Goal: Task Accomplishment & Management: Manage account settings

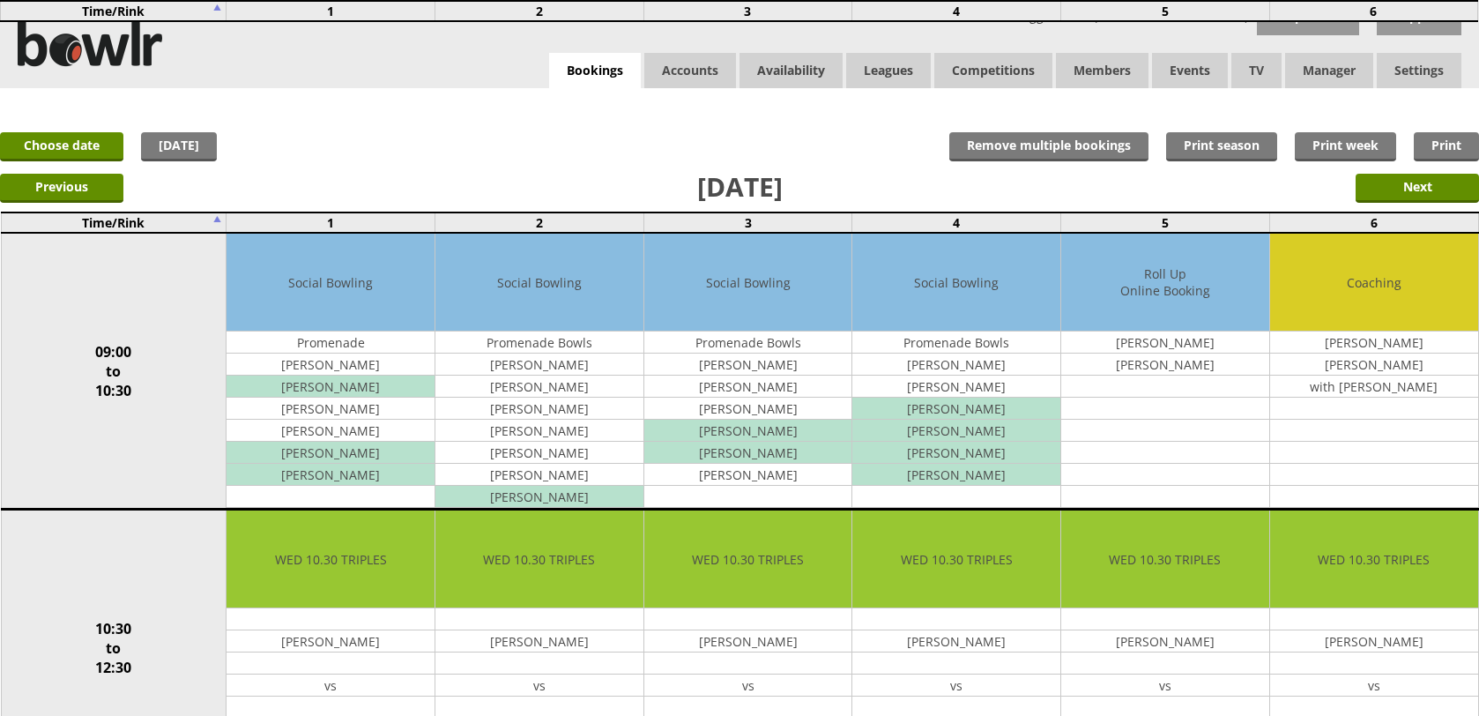
scroll to position [551, 0]
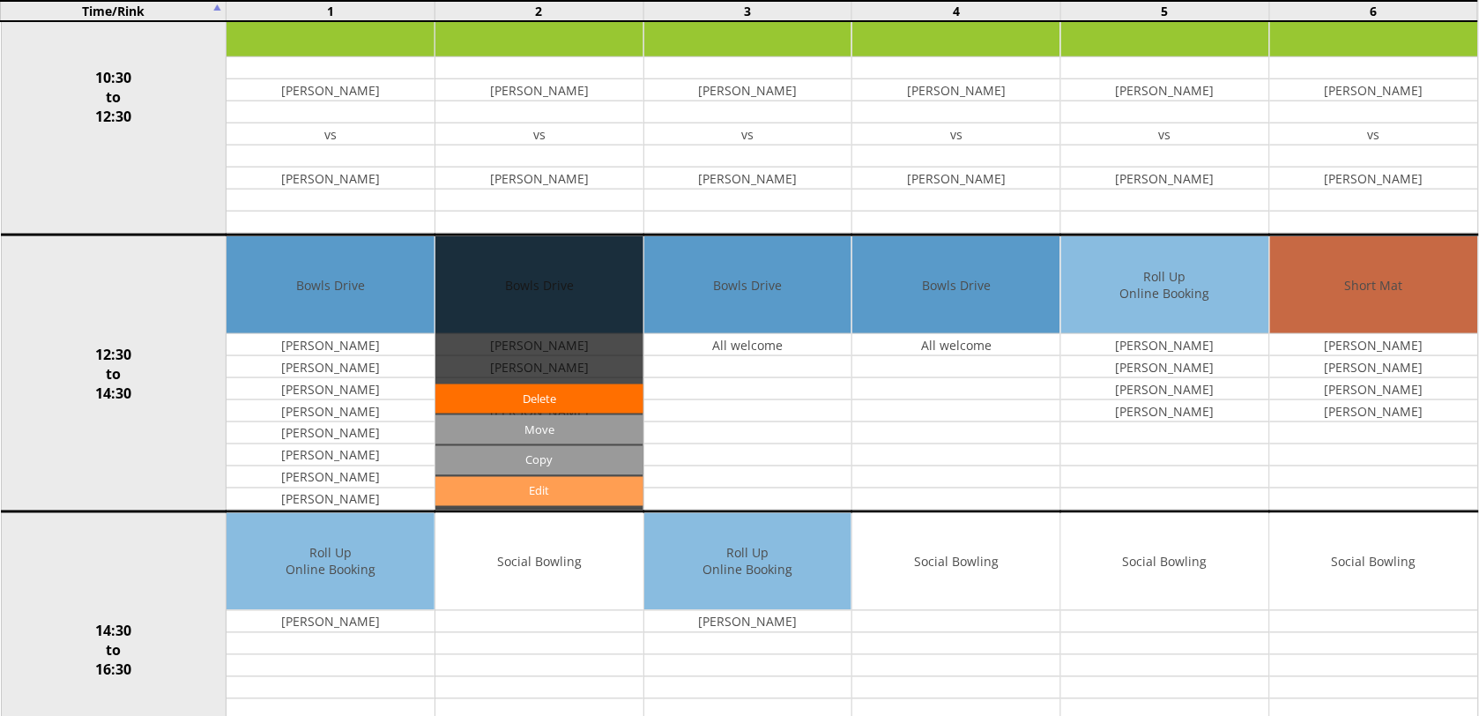
click at [547, 500] on link "Edit" at bounding box center [539, 491] width 208 height 29
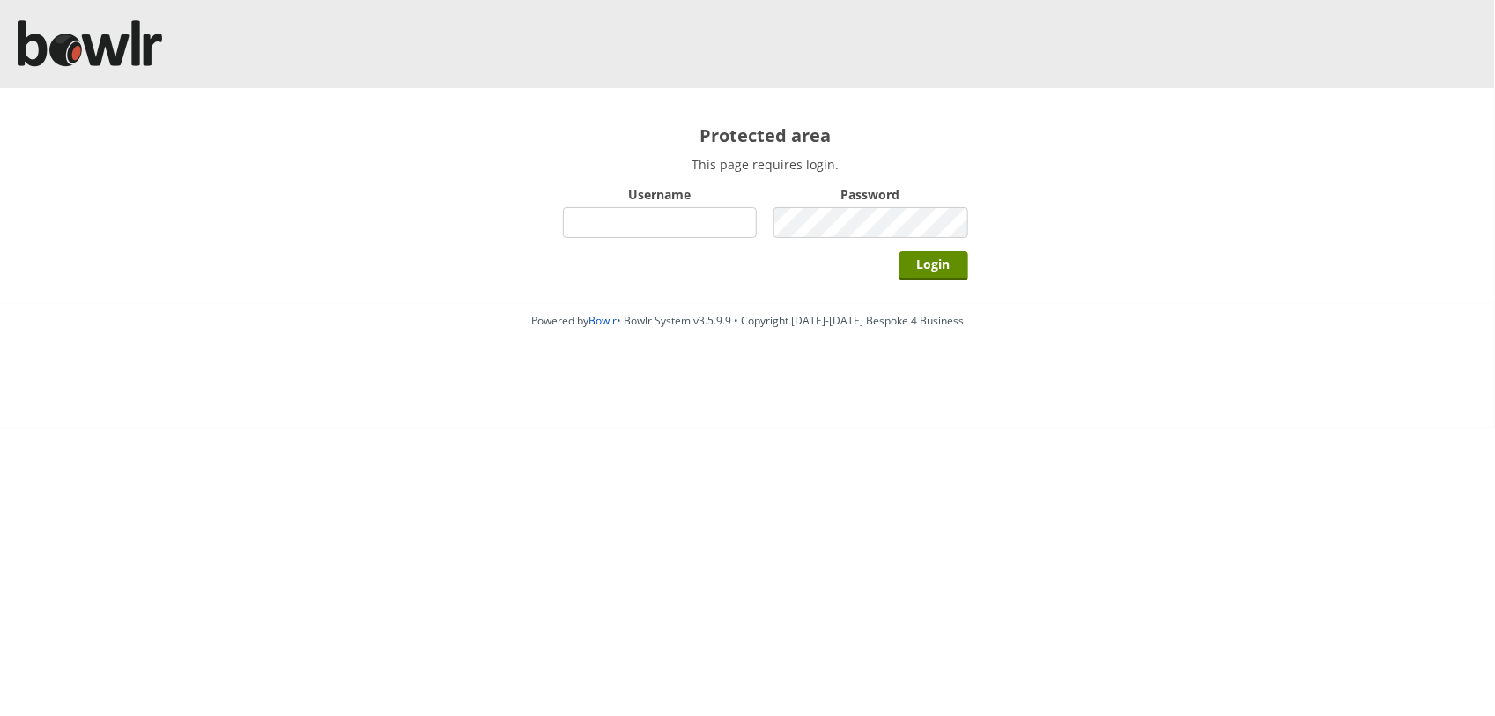
click at [597, 226] on input "Username" at bounding box center [660, 222] width 195 height 31
type input "Director"
click at [900, 251] on input "Login" at bounding box center [934, 265] width 69 height 29
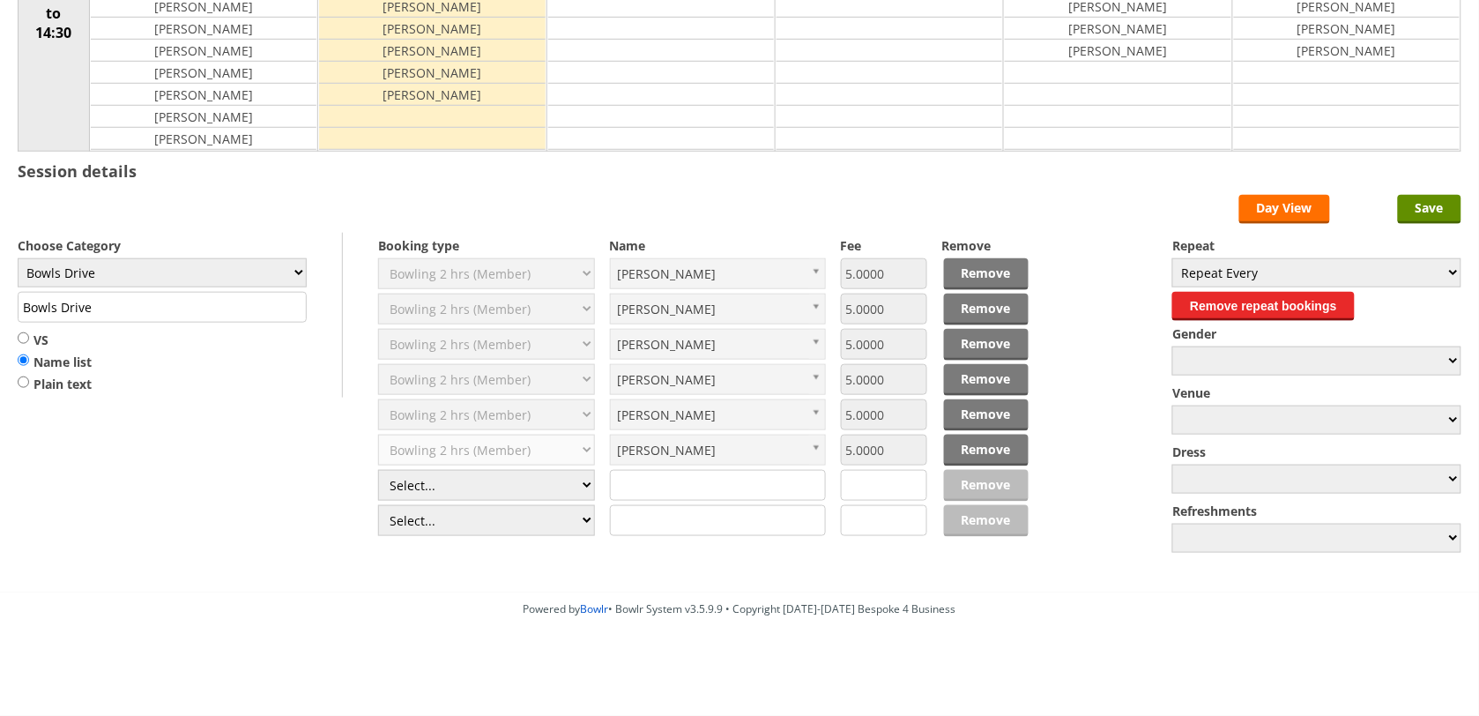
scroll to position [330, 0]
click at [588, 491] on select "Select... Club Competition (Member) Club Competition (Visitor) National (Member…" at bounding box center [486, 485] width 217 height 31
select select "1_50"
click at [378, 471] on select "Select... Club Competition (Member) Club Competition (Visitor) National (Member…" at bounding box center [486, 485] width 217 height 31
type input "5.0000"
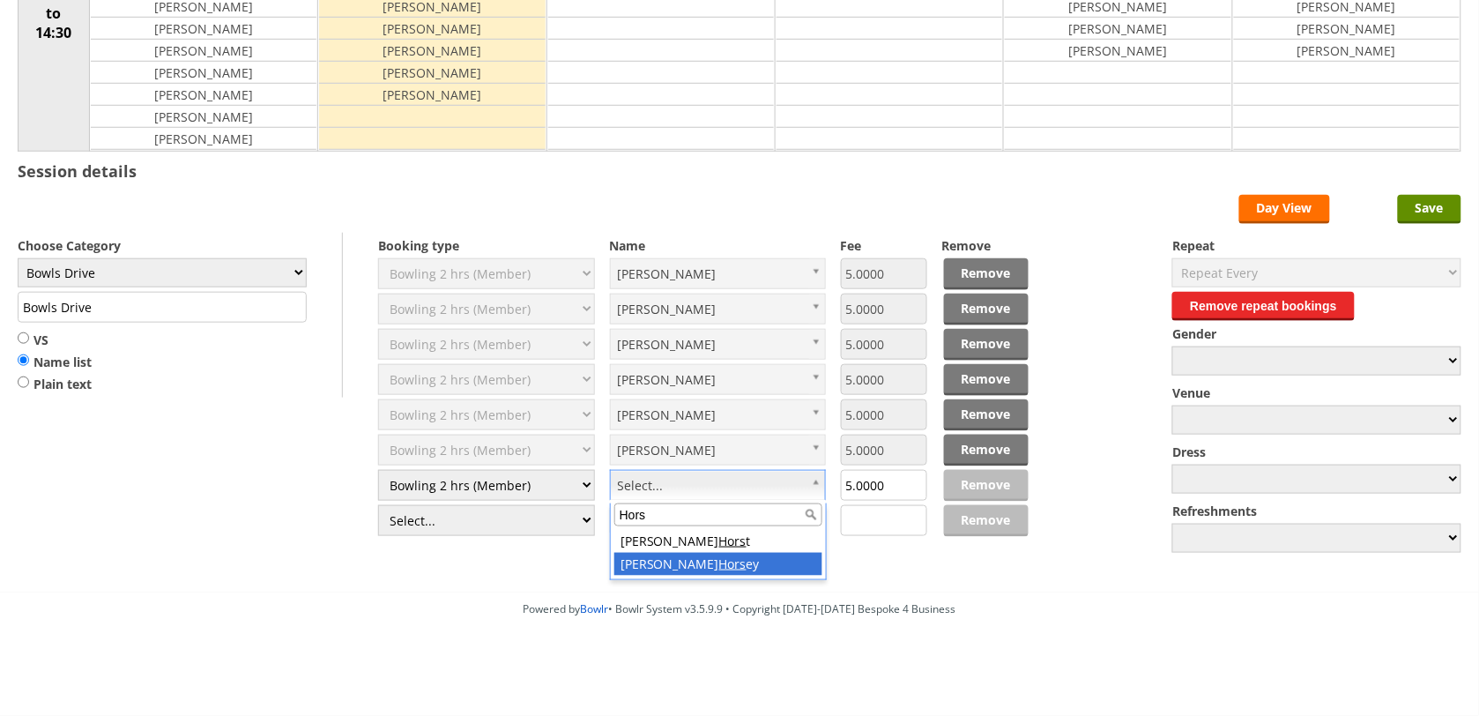
type input "Hors"
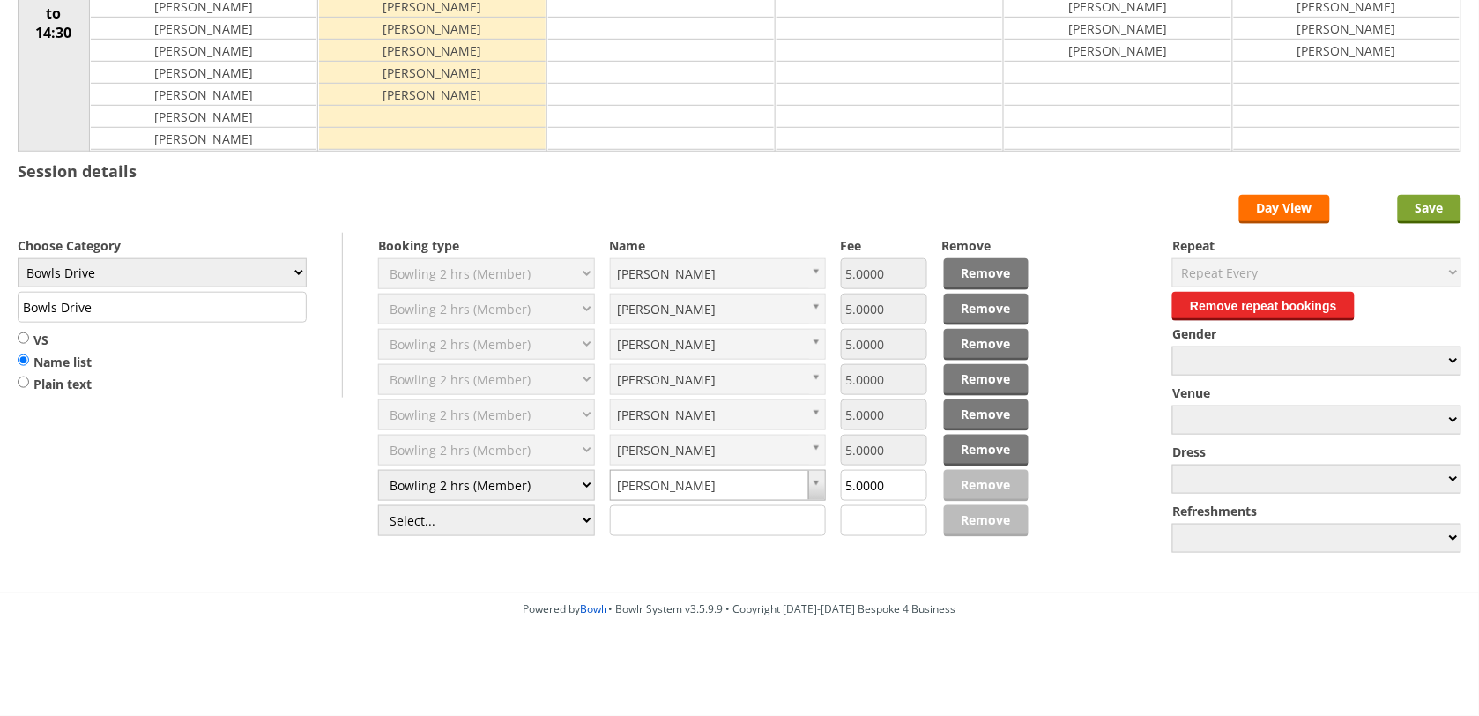
click at [1423, 198] on input "Save" at bounding box center [1429, 209] width 63 height 29
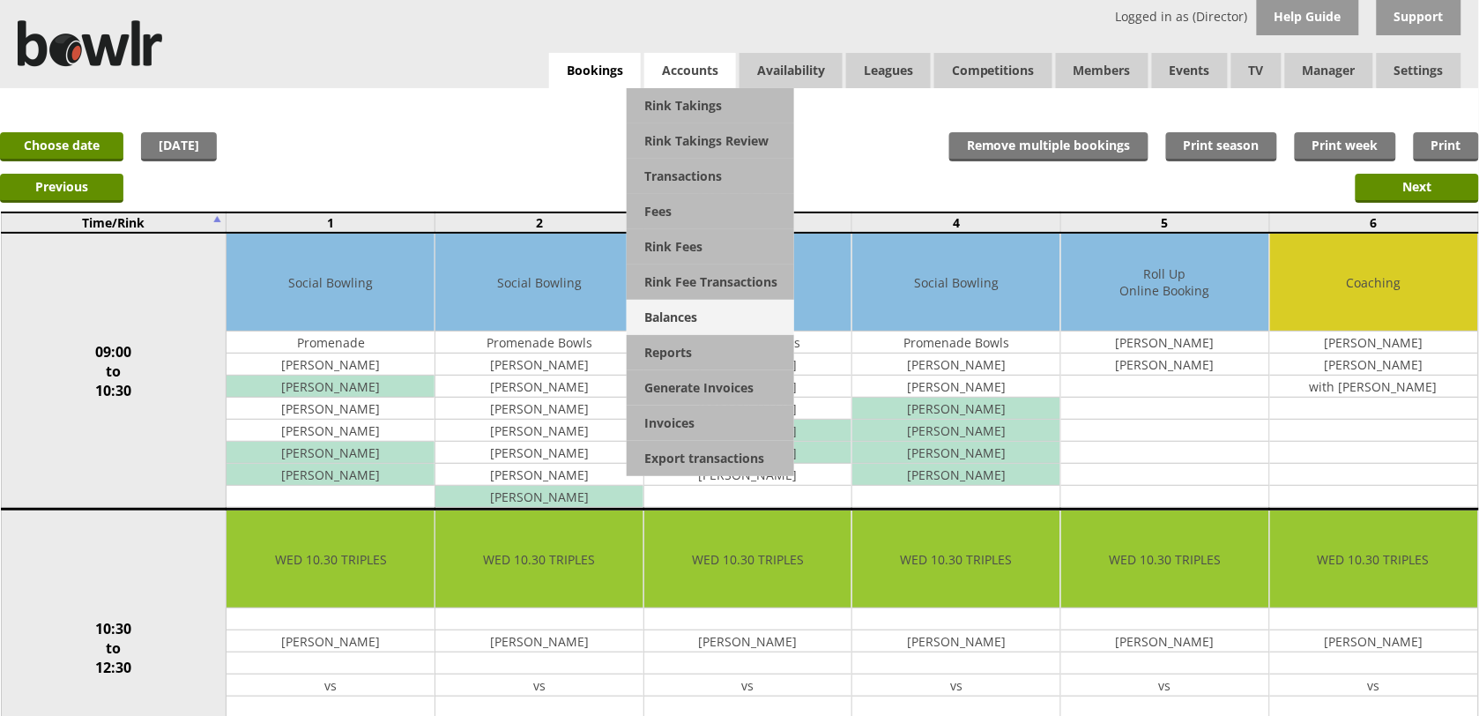
click at [639, 314] on link "Balances" at bounding box center [710, 317] width 167 height 35
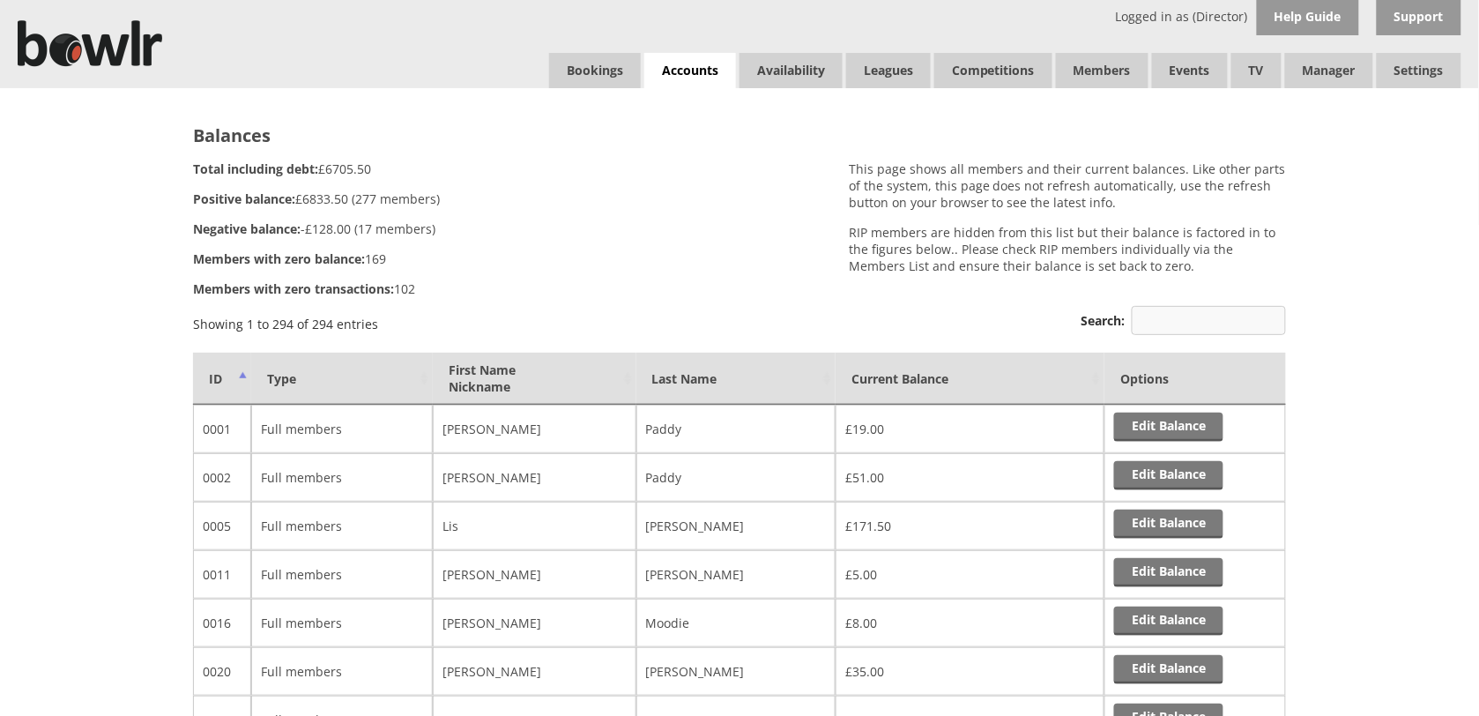
click at [1183, 327] on input "Search:" at bounding box center [1208, 320] width 154 height 29
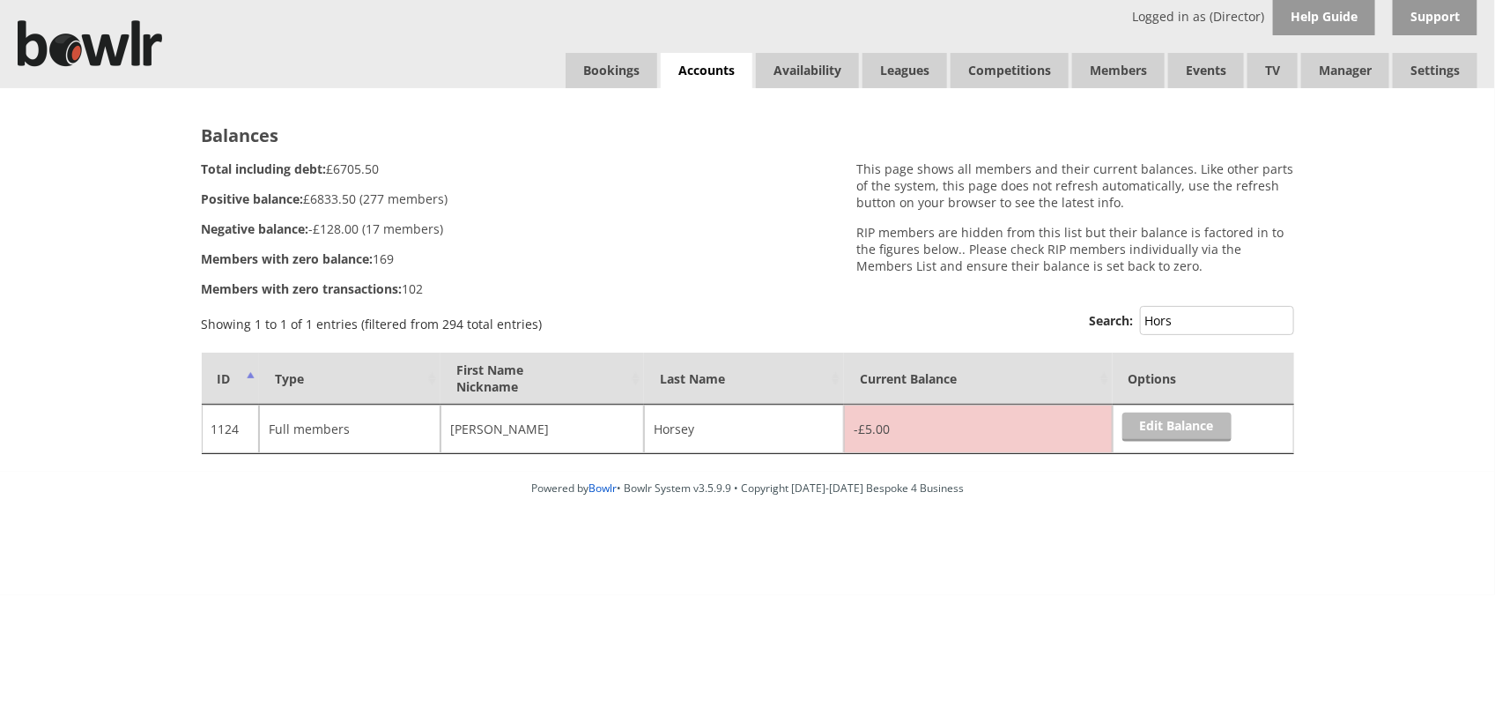
type input "Hors"
click at [1151, 425] on link "Edit Balance" at bounding box center [1177, 426] width 109 height 29
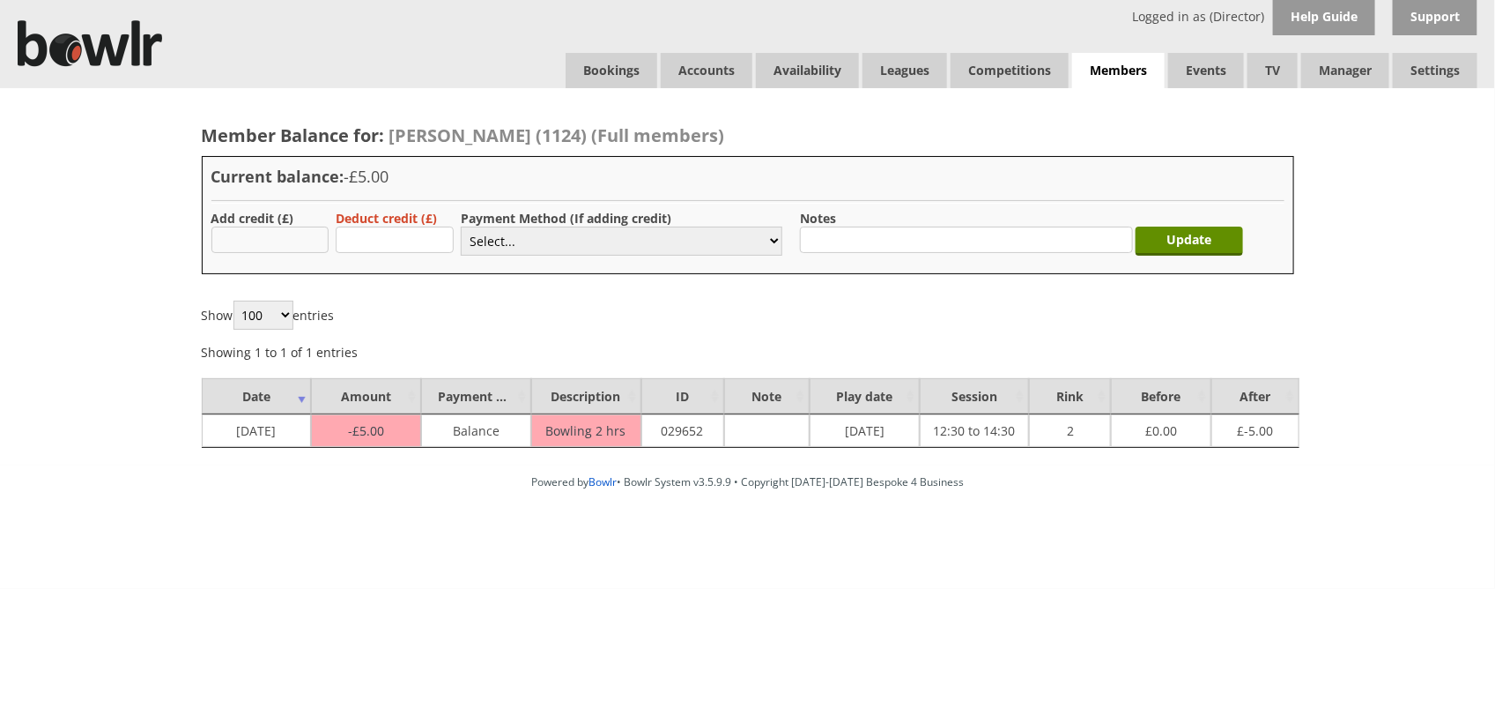
click at [267, 234] on input "text" at bounding box center [270, 239] width 118 height 26
type input "5.00"
click at [768, 242] on select "Select... Cash Card Cheque Bank Transfer Other Member Card Gift Voucher Balance" at bounding box center [622, 240] width 322 height 29
select select "2"
click at [461, 226] on select "Select... Cash Card Cheque Bank Transfer Other Member Card Gift Voucher Balance" at bounding box center [622, 240] width 322 height 29
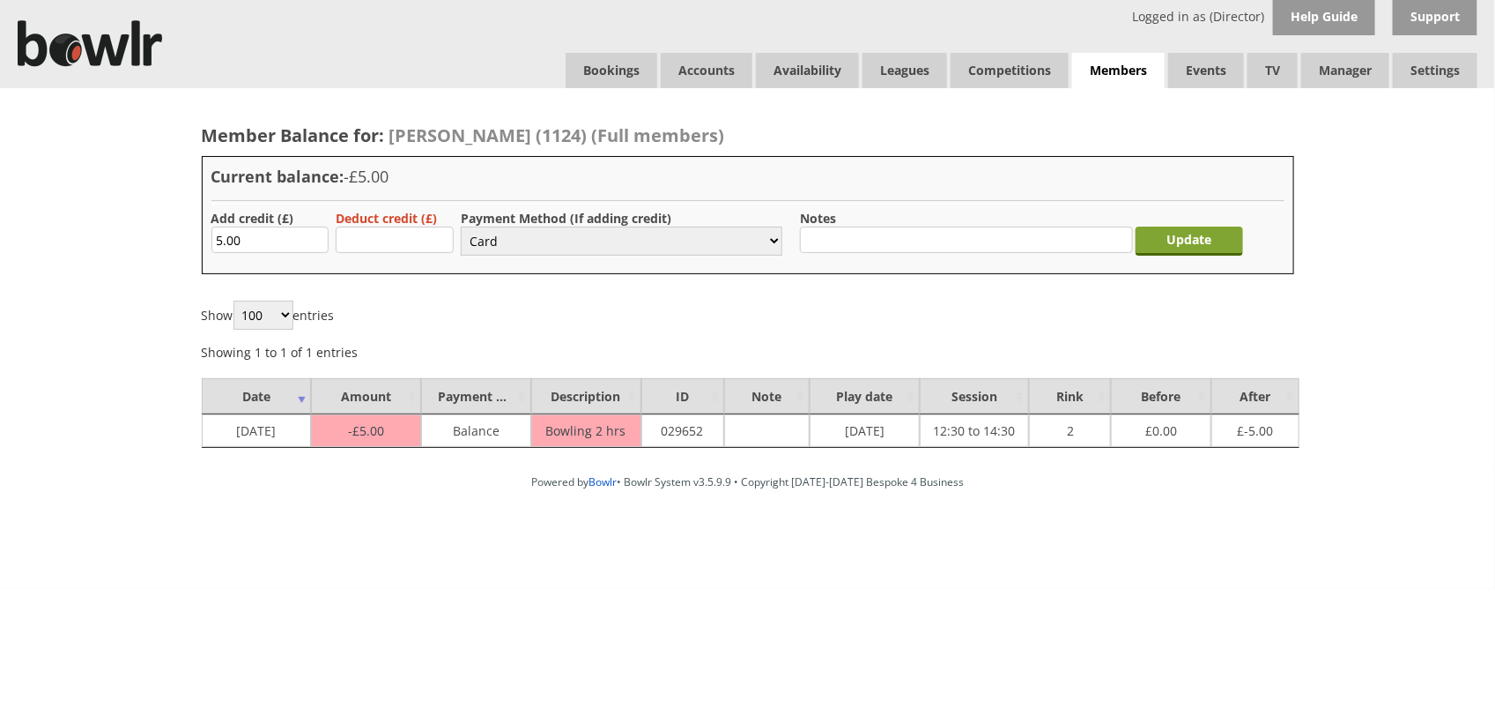
click at [1178, 247] on input "Update" at bounding box center [1190, 240] width 108 height 29
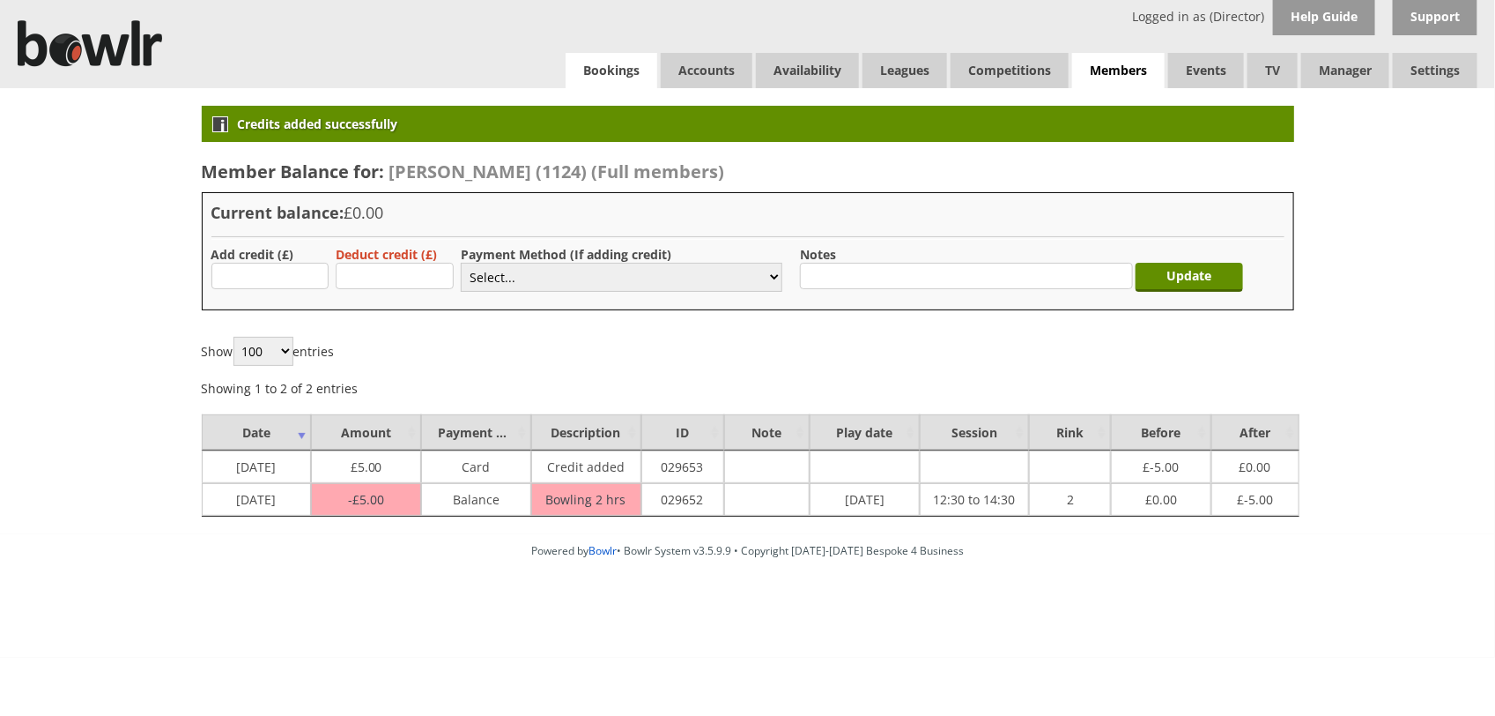
click at [595, 70] on link "Bookings" at bounding box center [612, 70] width 92 height 35
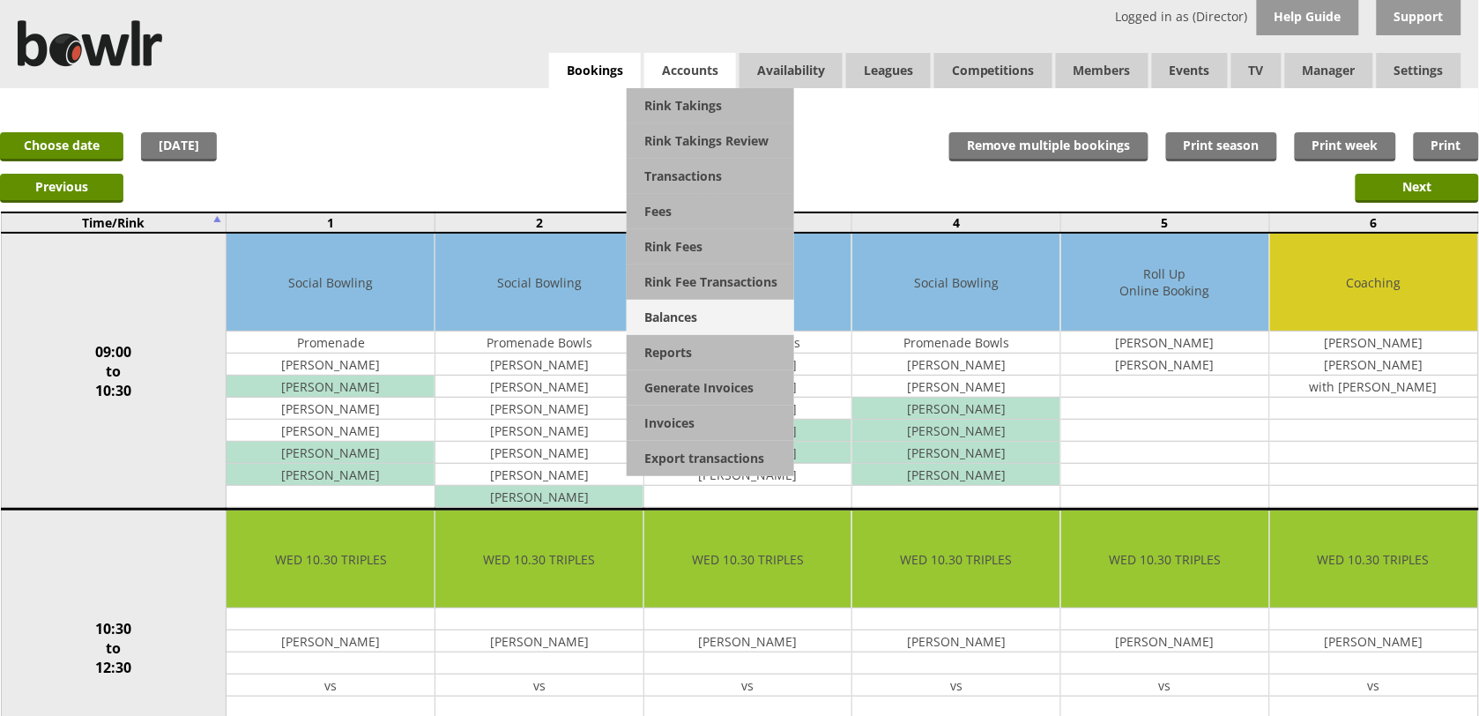
click at [674, 315] on link "Balances" at bounding box center [710, 317] width 167 height 35
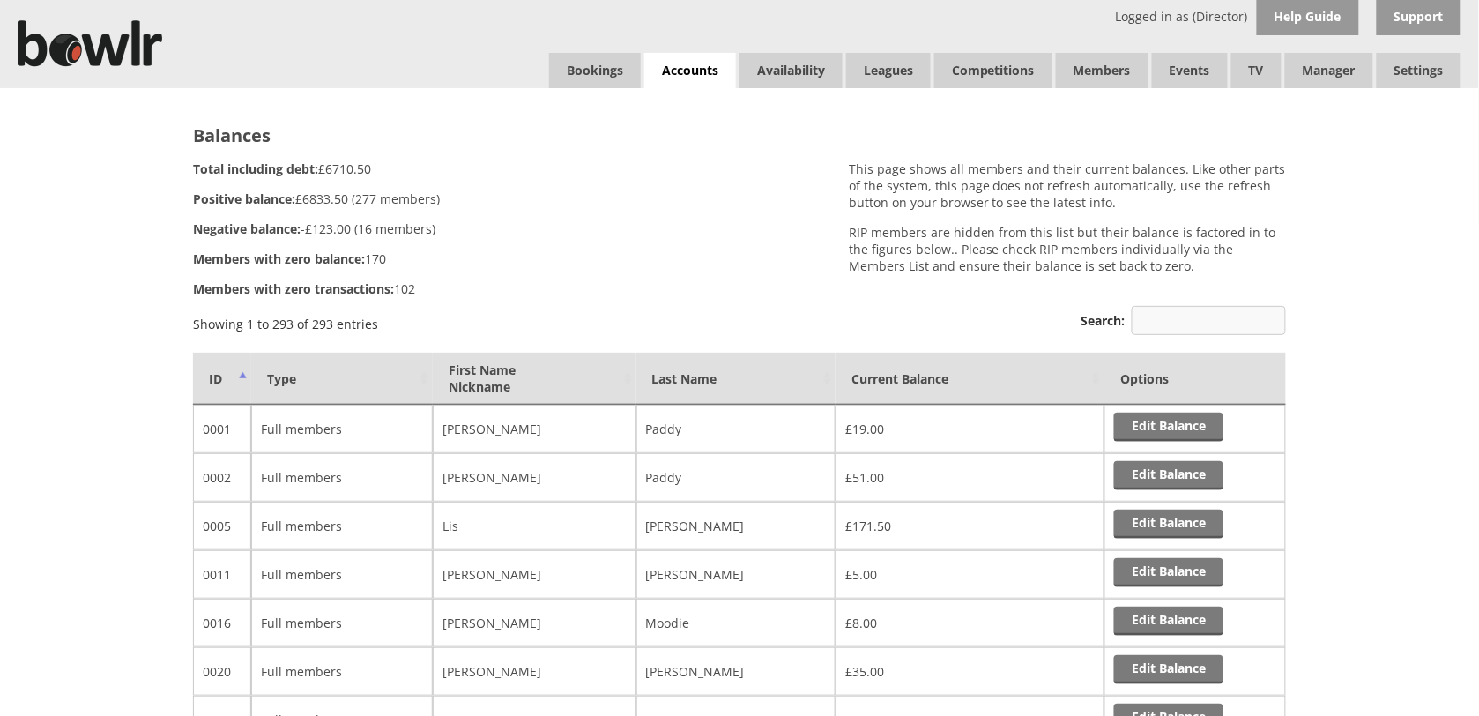
click at [1177, 320] on input "Search:" at bounding box center [1208, 320] width 154 height 29
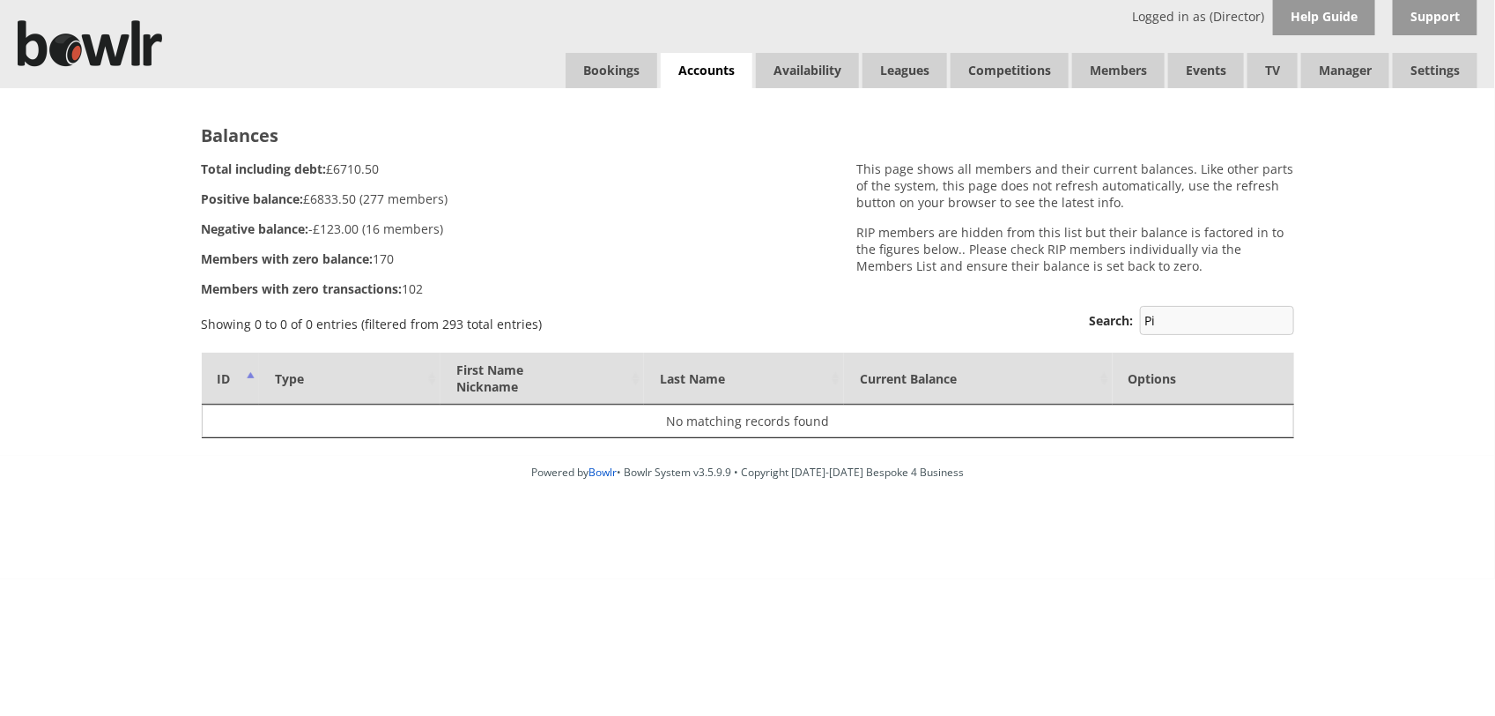
type input "P"
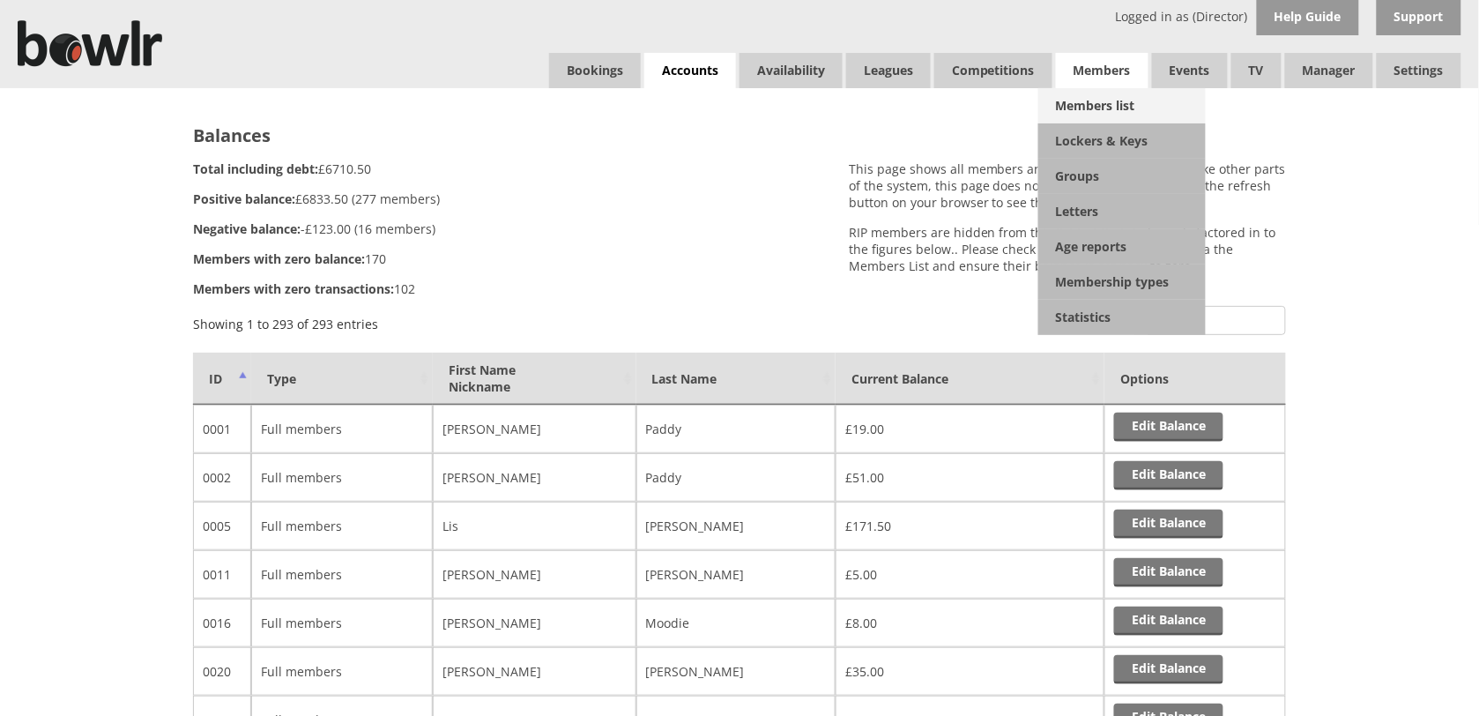
click at [1085, 104] on link "Members list" at bounding box center [1121, 105] width 167 height 35
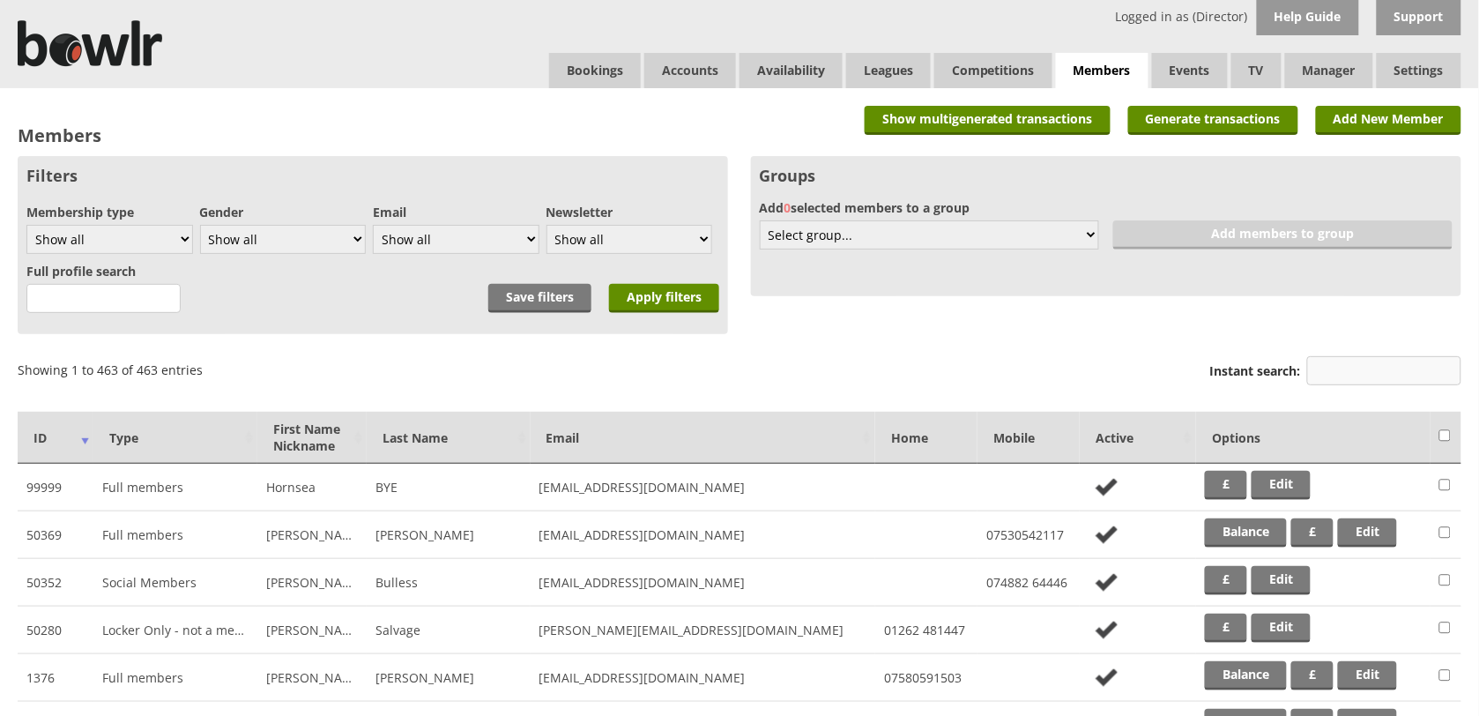
click at [1323, 368] on input "Instant search:" at bounding box center [1384, 370] width 154 height 29
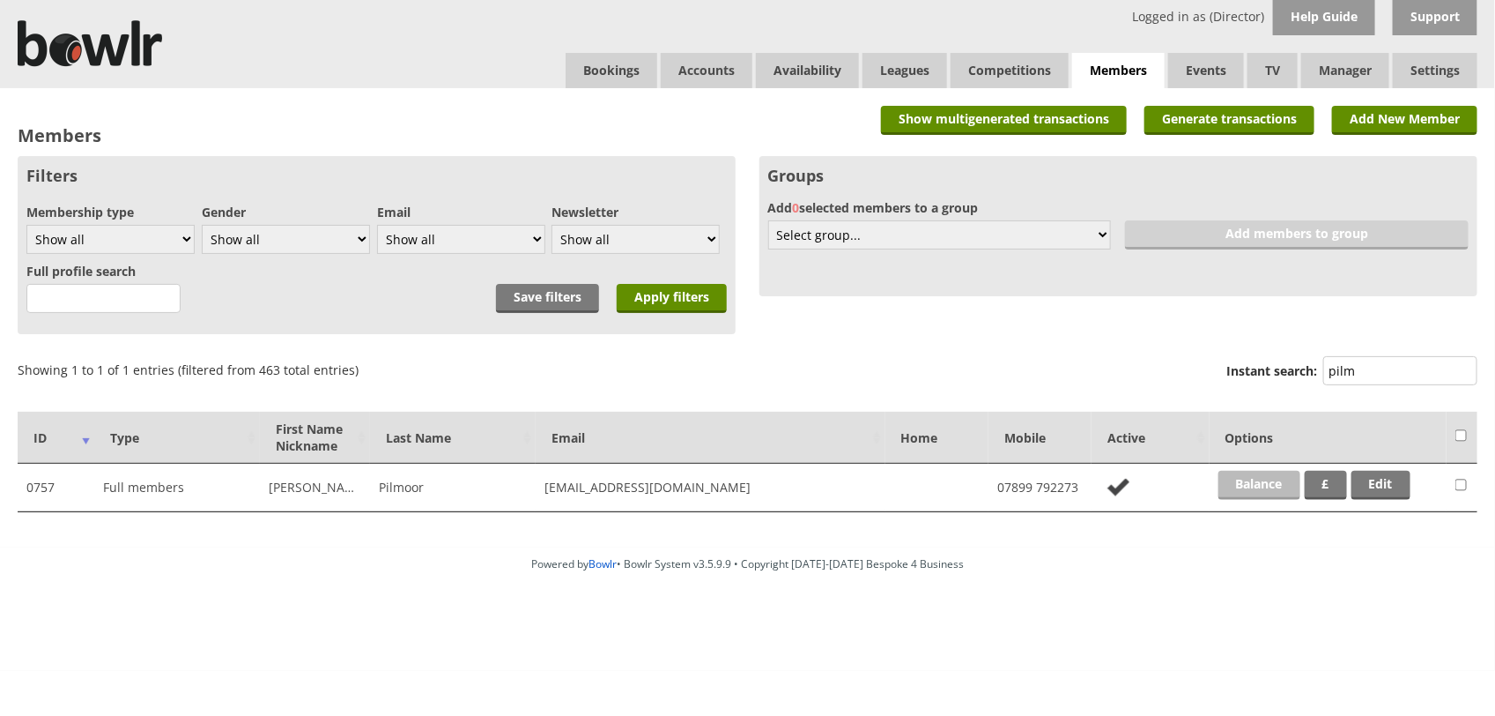
type input "pilm"
click at [1275, 489] on link "Balance" at bounding box center [1260, 485] width 82 height 29
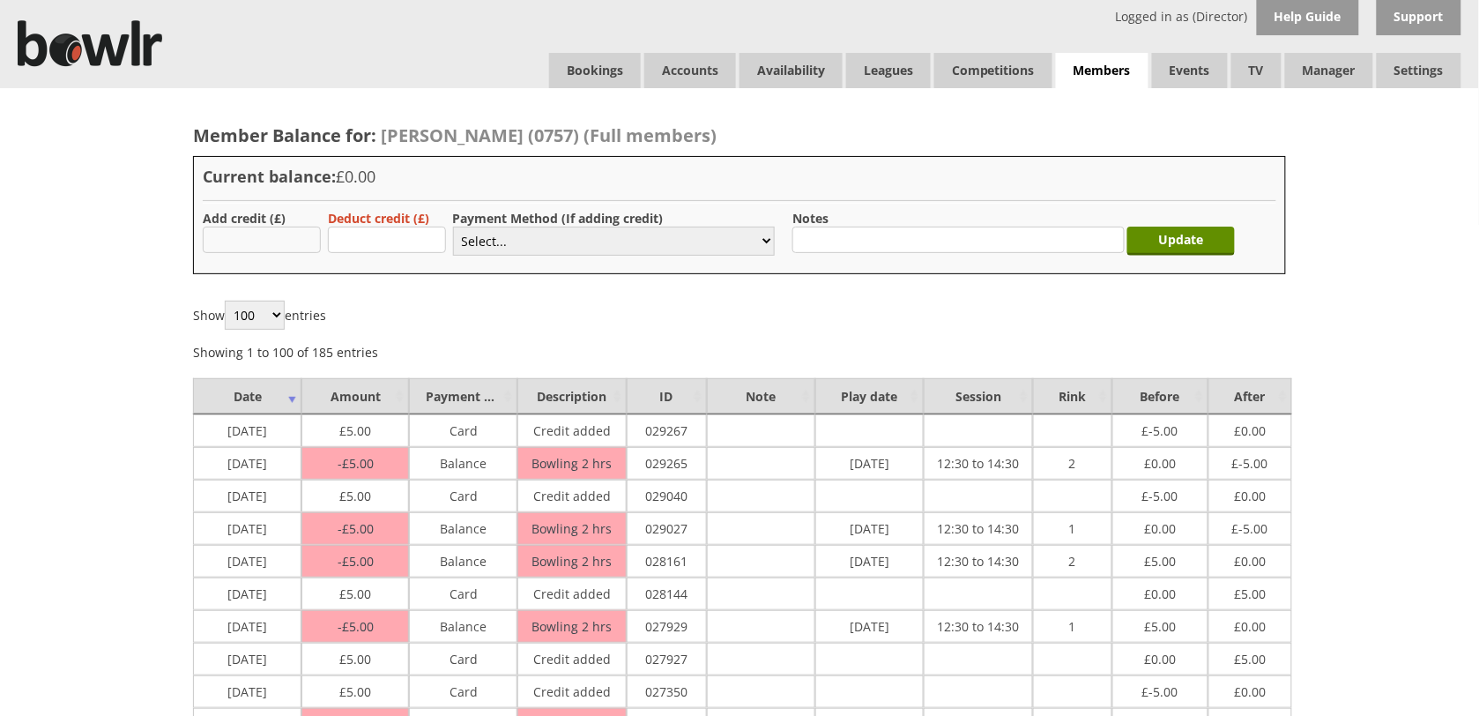
click at [267, 249] on input "text" at bounding box center [262, 239] width 118 height 26
type input "5.00"
click at [758, 247] on select "Select... Cash Card Cheque Bank Transfer Other Member Card Gift Voucher Balance" at bounding box center [614, 240] width 322 height 29
select select "2"
click at [453, 226] on select "Select... Cash Card Cheque Bank Transfer Other Member Card Gift Voucher Balance" at bounding box center [614, 240] width 322 height 29
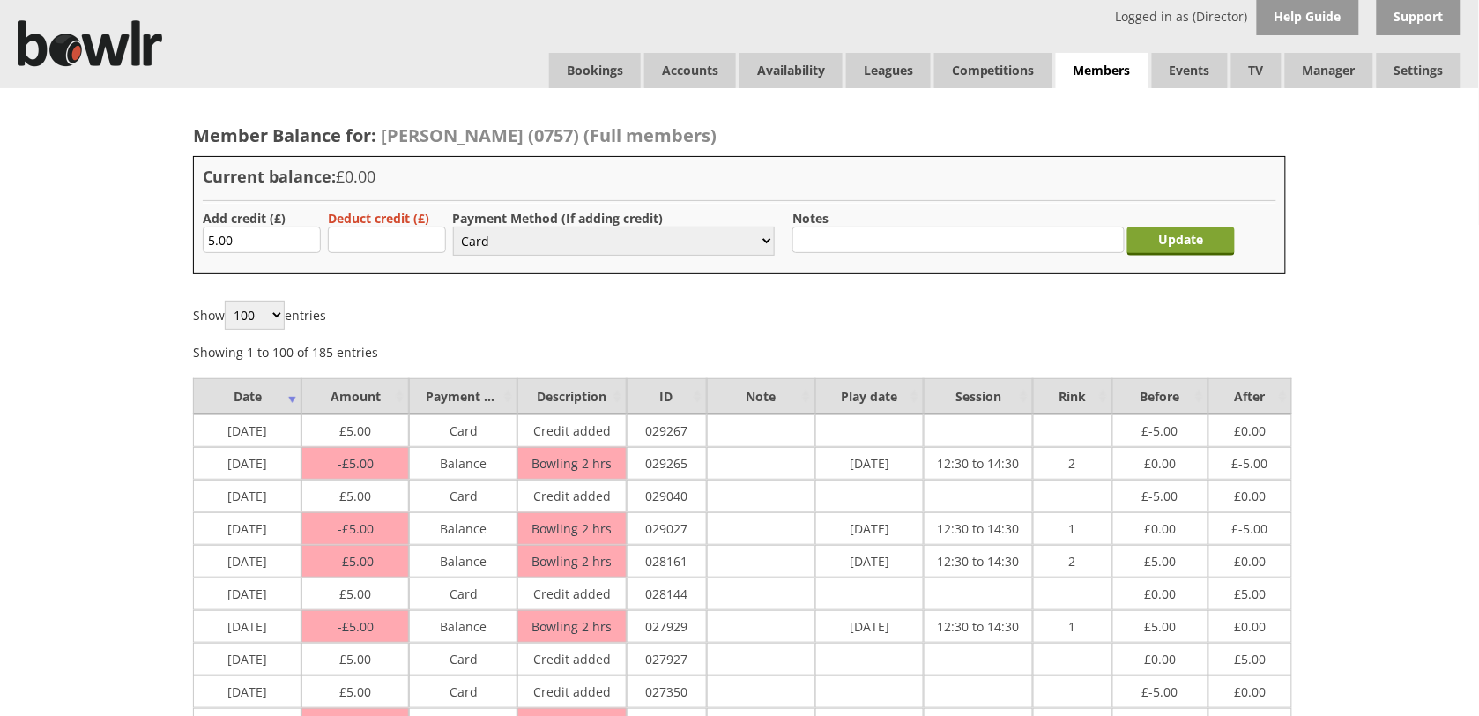
click at [1191, 248] on input "Update" at bounding box center [1181, 240] width 108 height 29
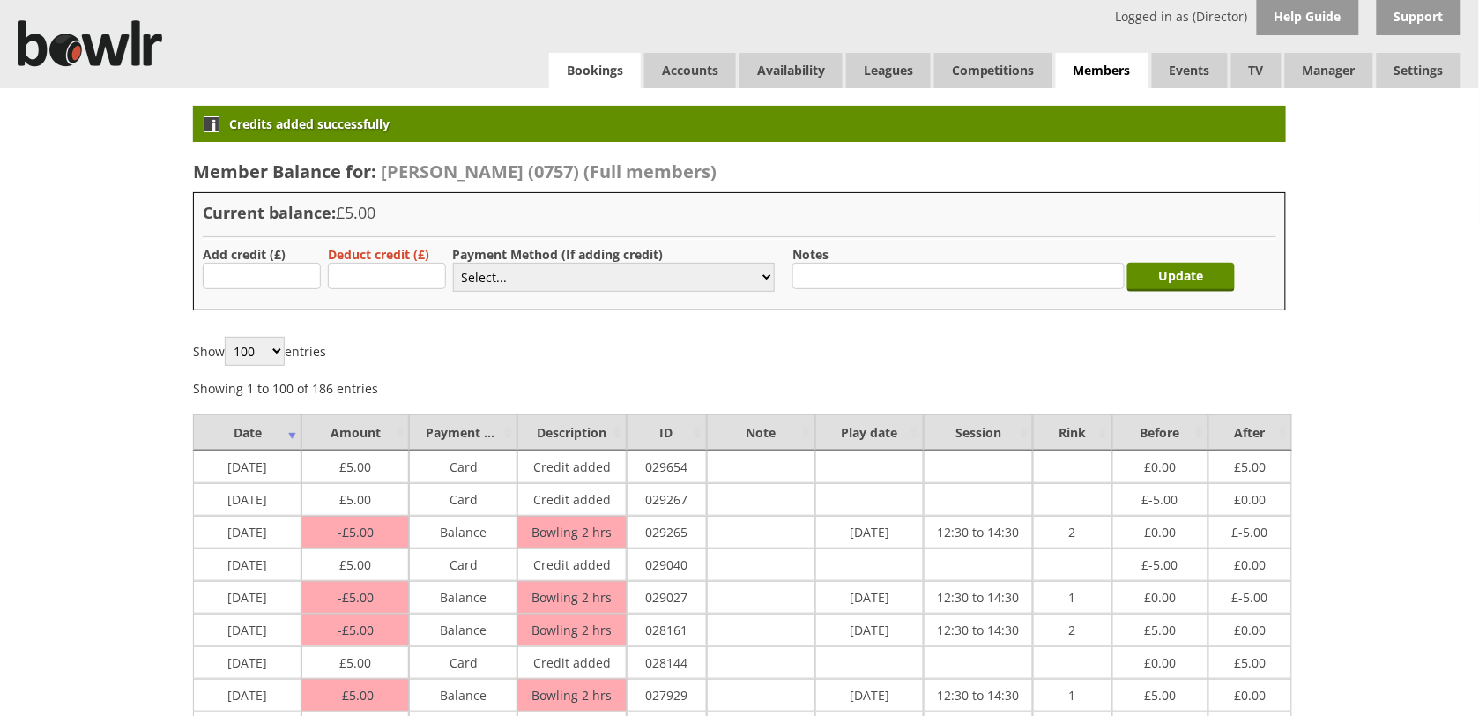
click at [587, 72] on link "Bookings" at bounding box center [595, 70] width 92 height 35
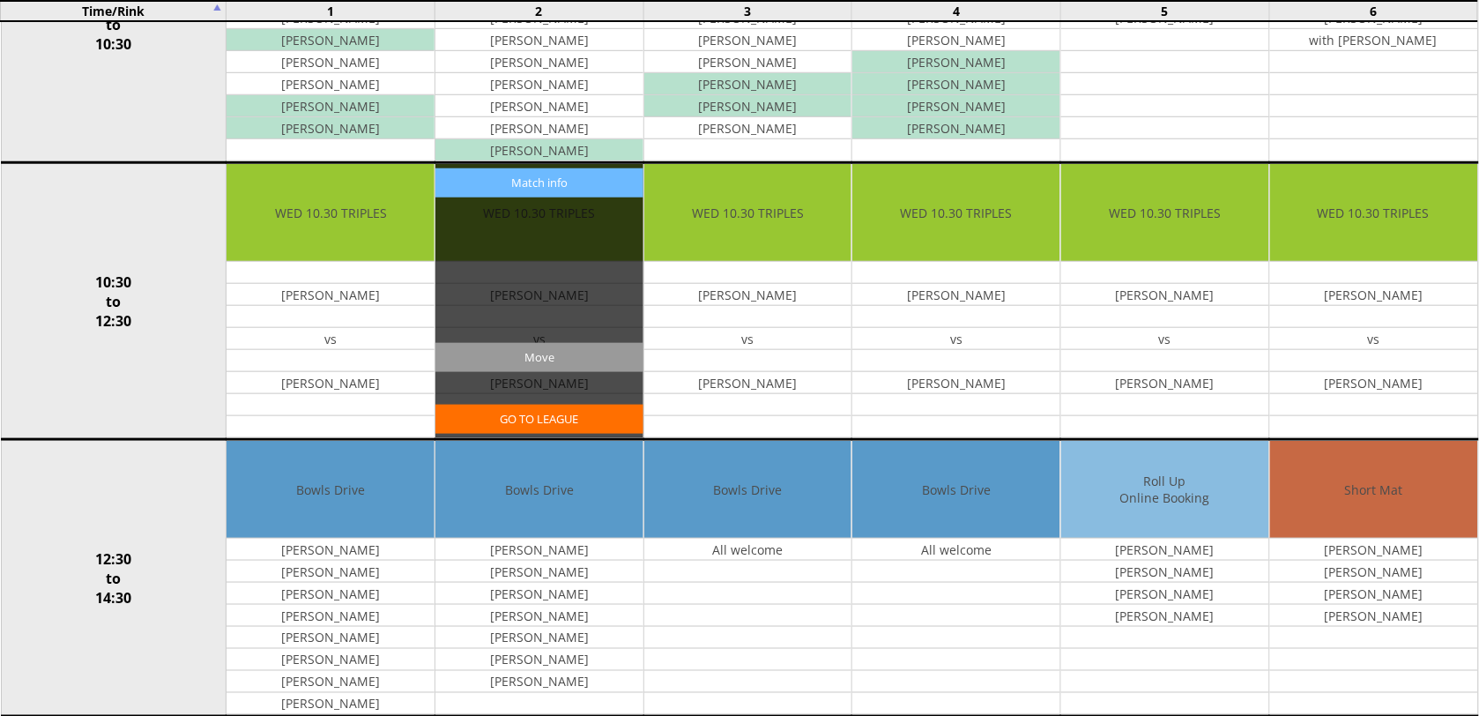
scroll to position [551, 0]
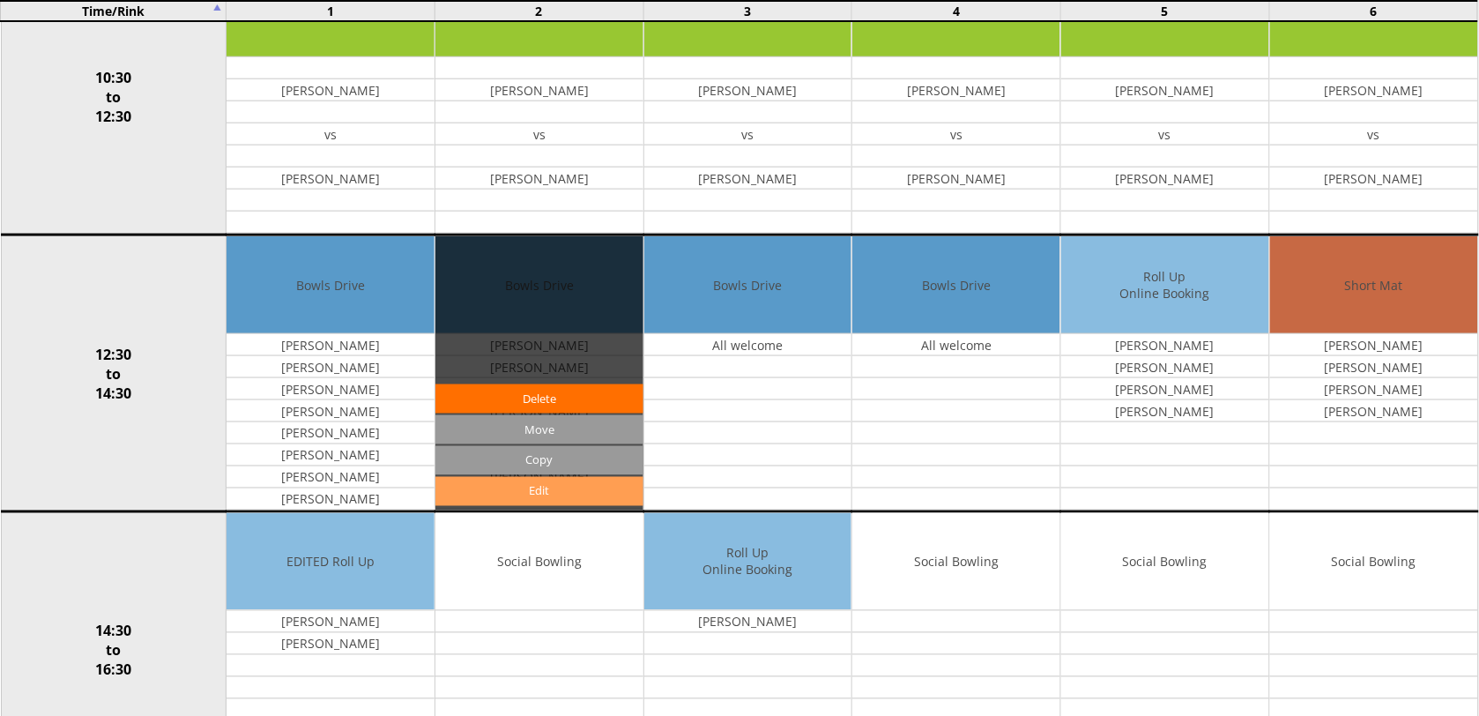
click at [539, 500] on link "Edit" at bounding box center [539, 491] width 208 height 29
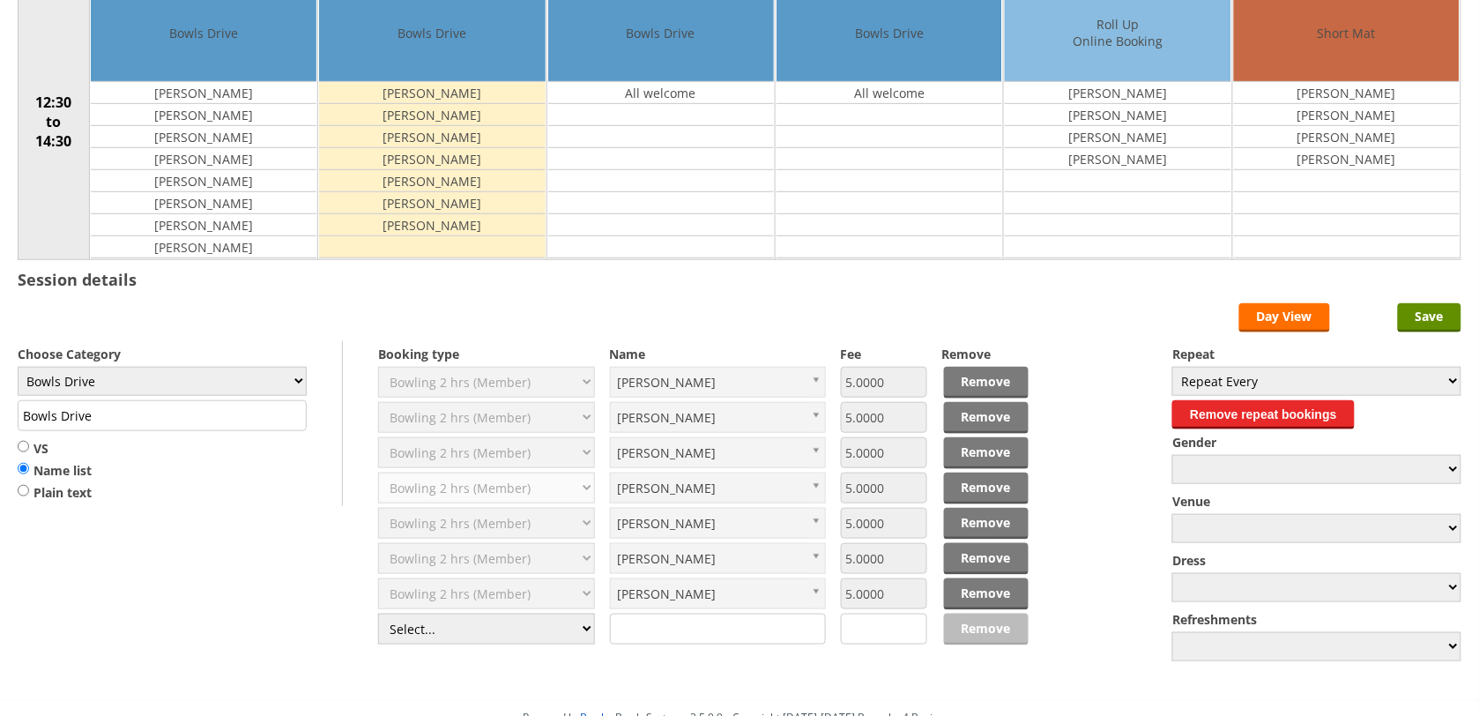
scroll to position [220, 0]
click at [590, 634] on select "Select... Club Competition (Member) Club Competition (Visitor) National (Member…" at bounding box center [486, 628] width 217 height 31
select select "1_50"
click at [378, 616] on select "Select... Club Competition (Member) Club Competition (Visitor) National (Member…" at bounding box center [486, 628] width 217 height 31
type input "5.0000"
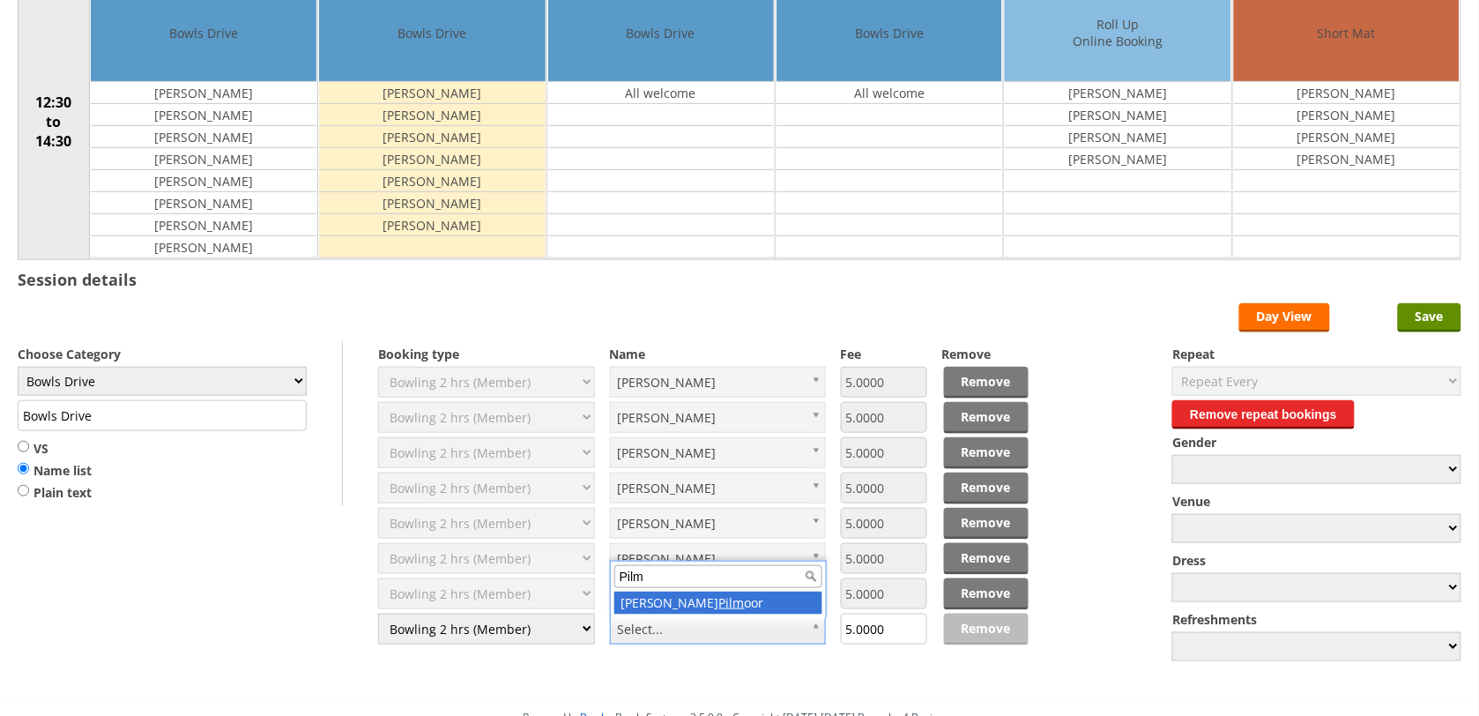
type input "Pilm"
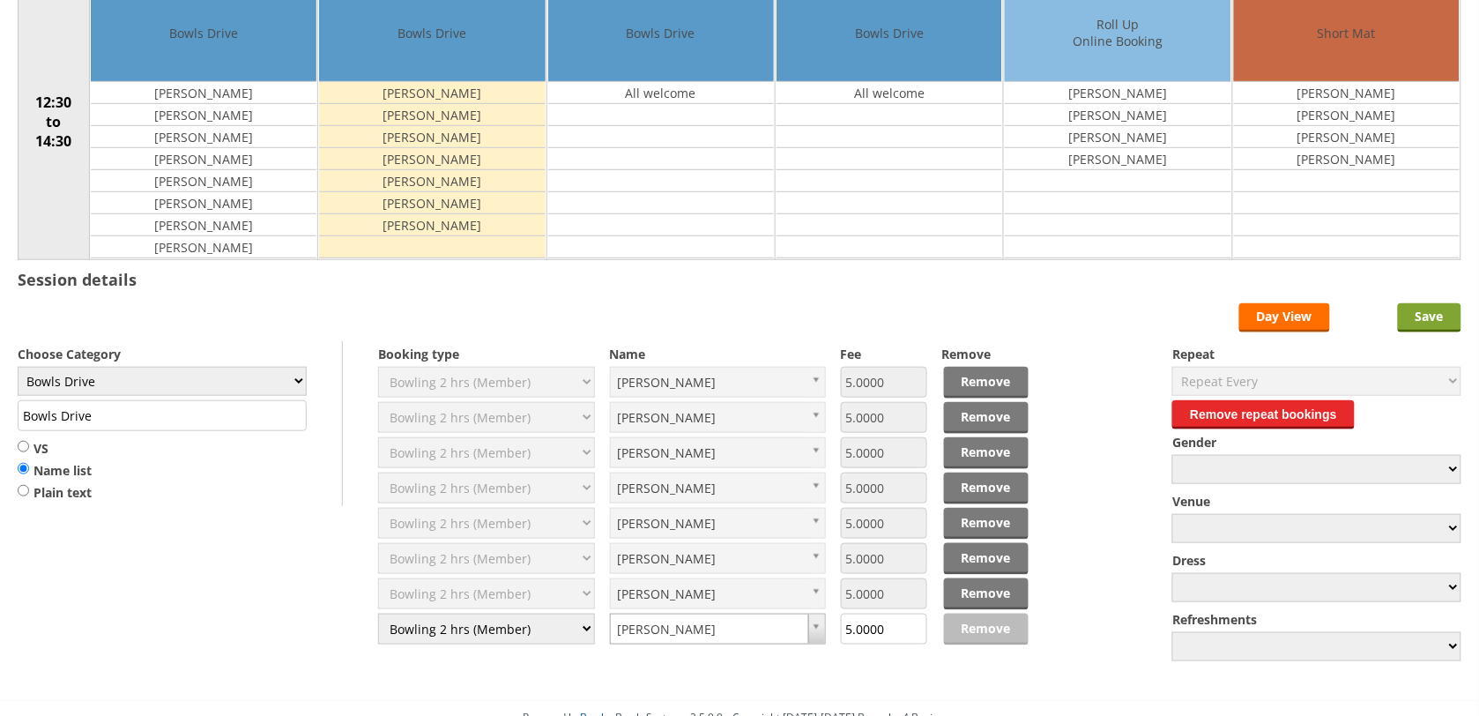
click at [1436, 314] on input "Save" at bounding box center [1429, 317] width 63 height 29
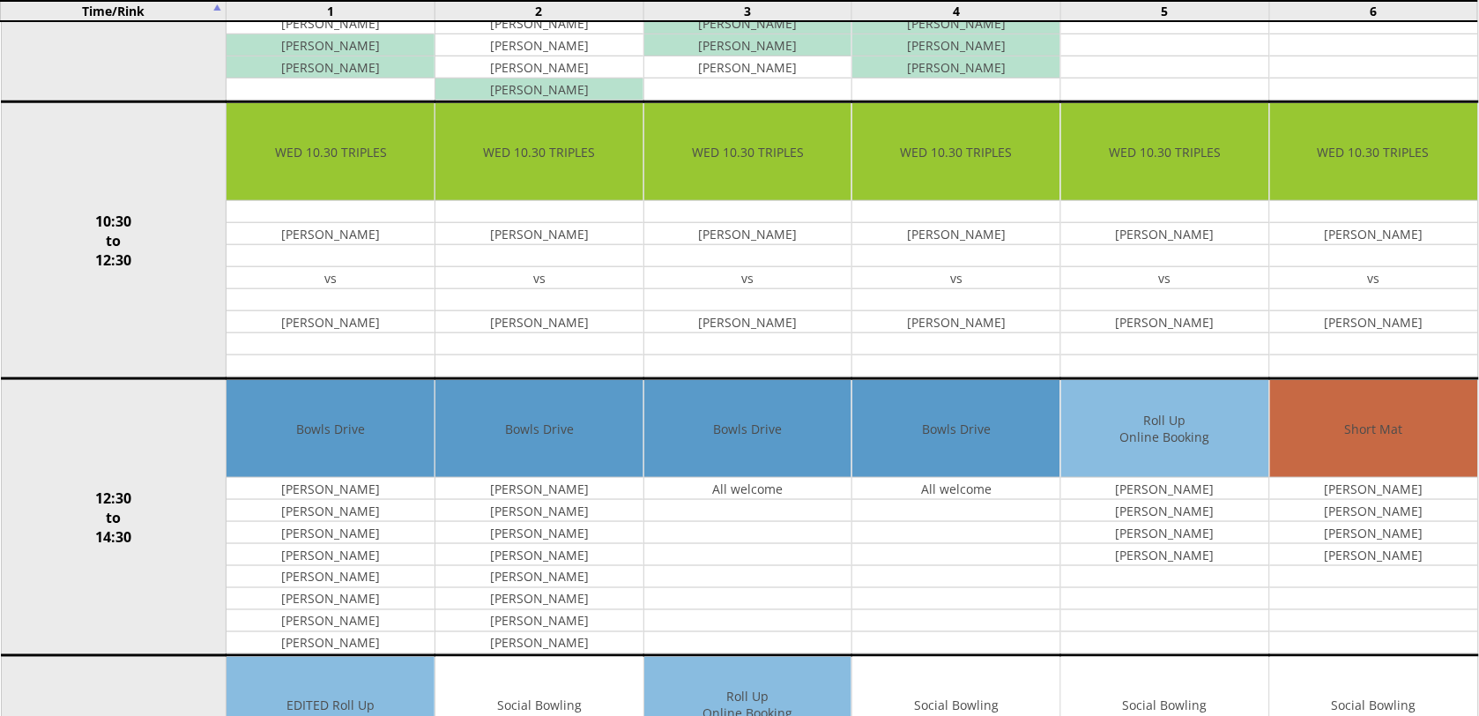
scroll to position [441, 0]
